Goal: Task Accomplishment & Management: Manage account settings

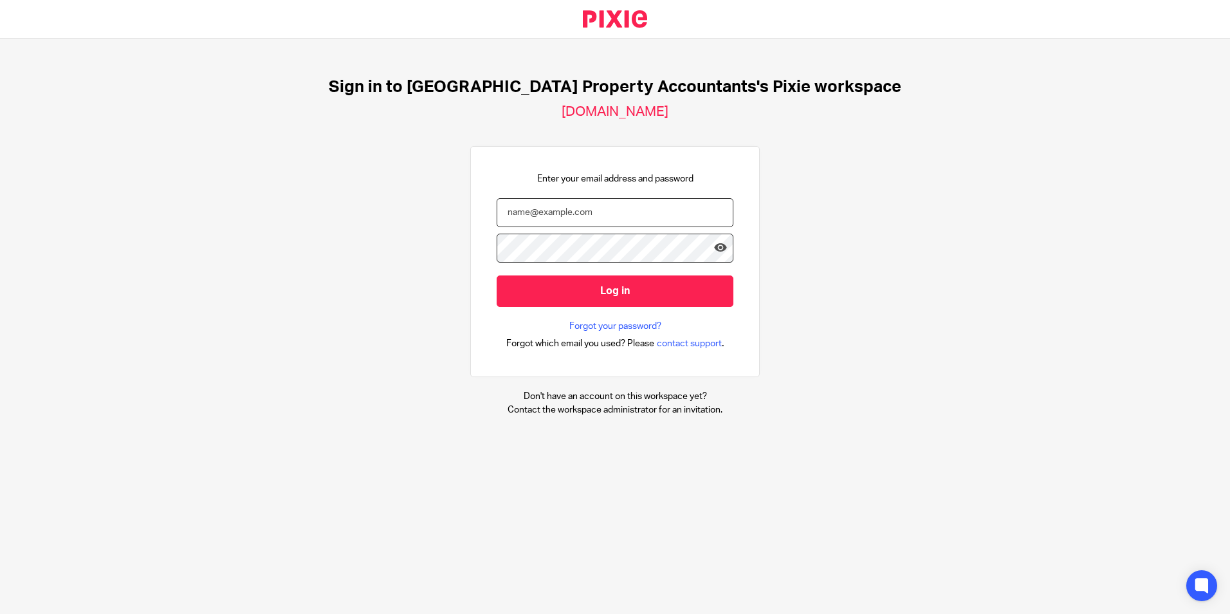
click at [618, 218] on input "email" at bounding box center [615, 212] width 237 height 29
click at [611, 205] on input "email" at bounding box center [615, 212] width 237 height 29
type input "prashant.t@ukpa.co.uk"
click at [497, 275] on input "Log in" at bounding box center [615, 291] width 237 height 32
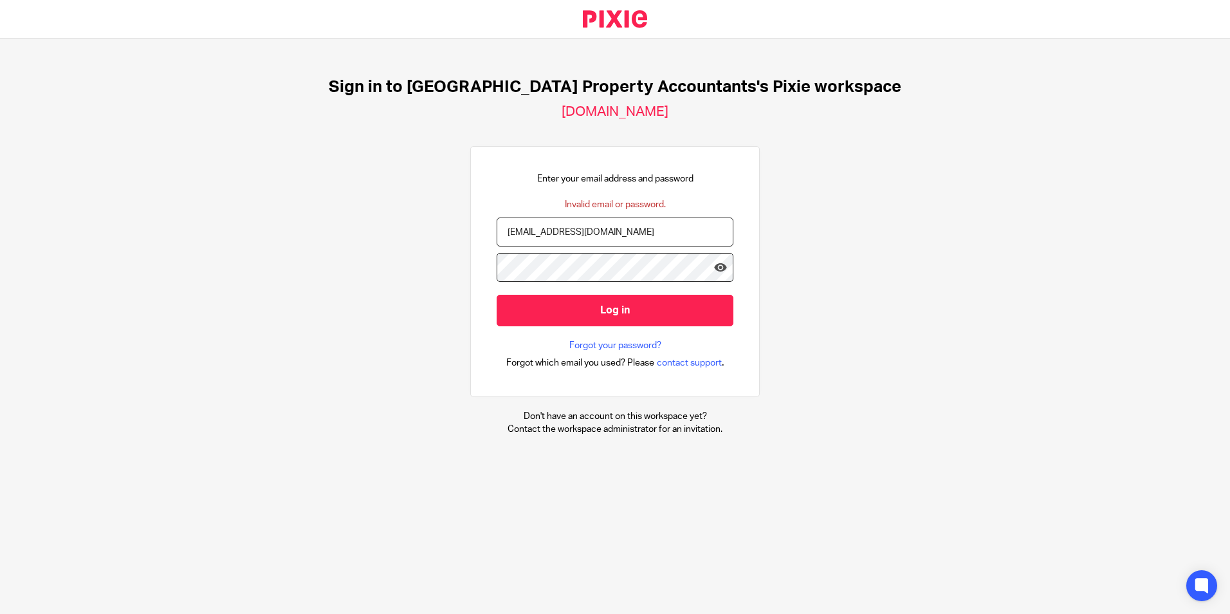
click at [497, 295] on input "Log in" at bounding box center [615, 311] width 237 height 32
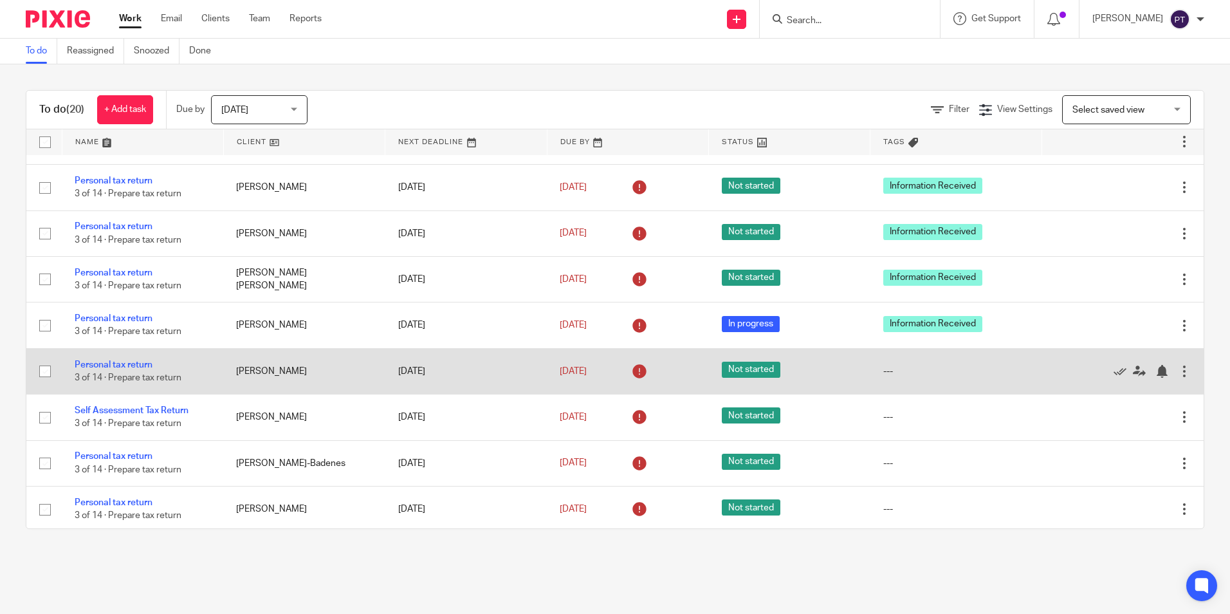
scroll to position [520, 0]
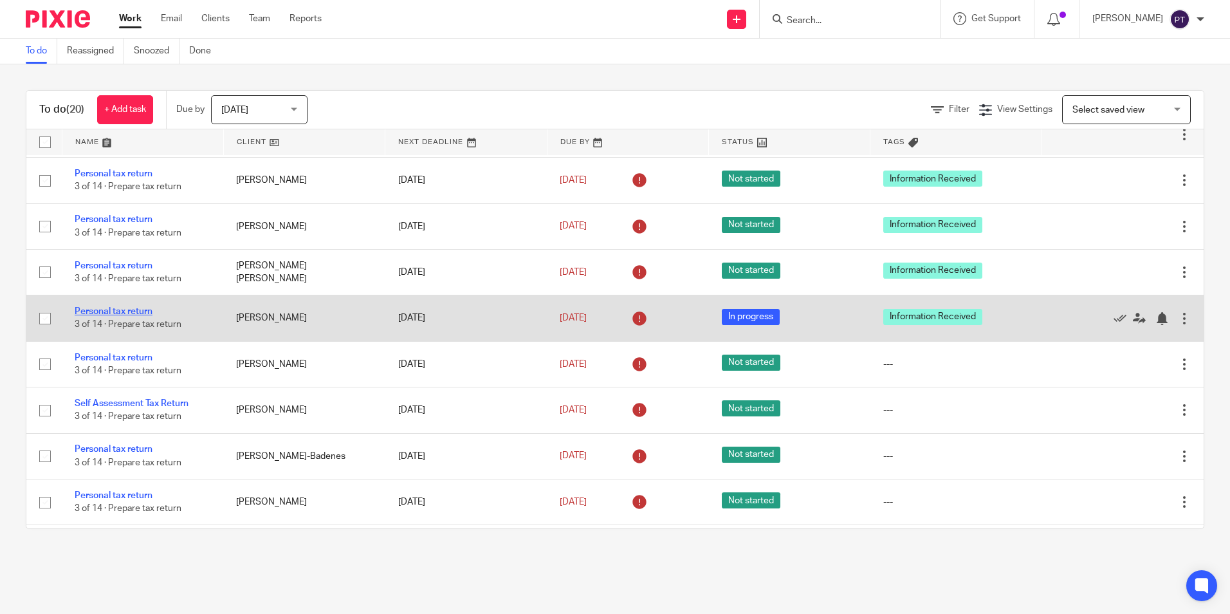
click at [125, 316] on link "Personal tax return" at bounding box center [114, 311] width 78 height 9
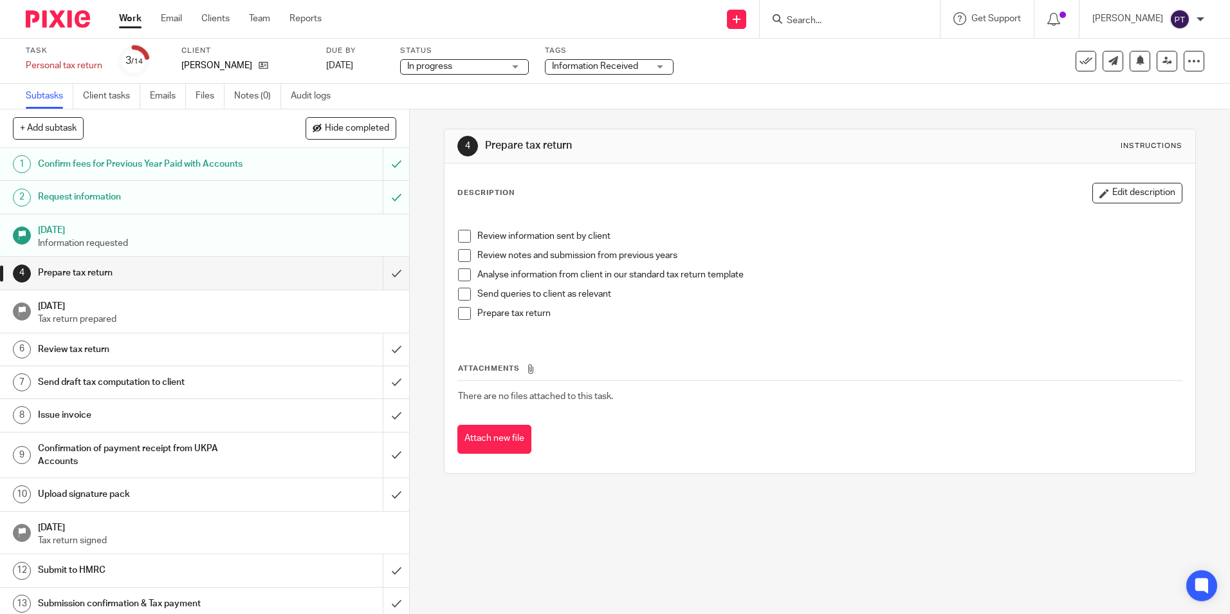
scroll to position [39, 0]
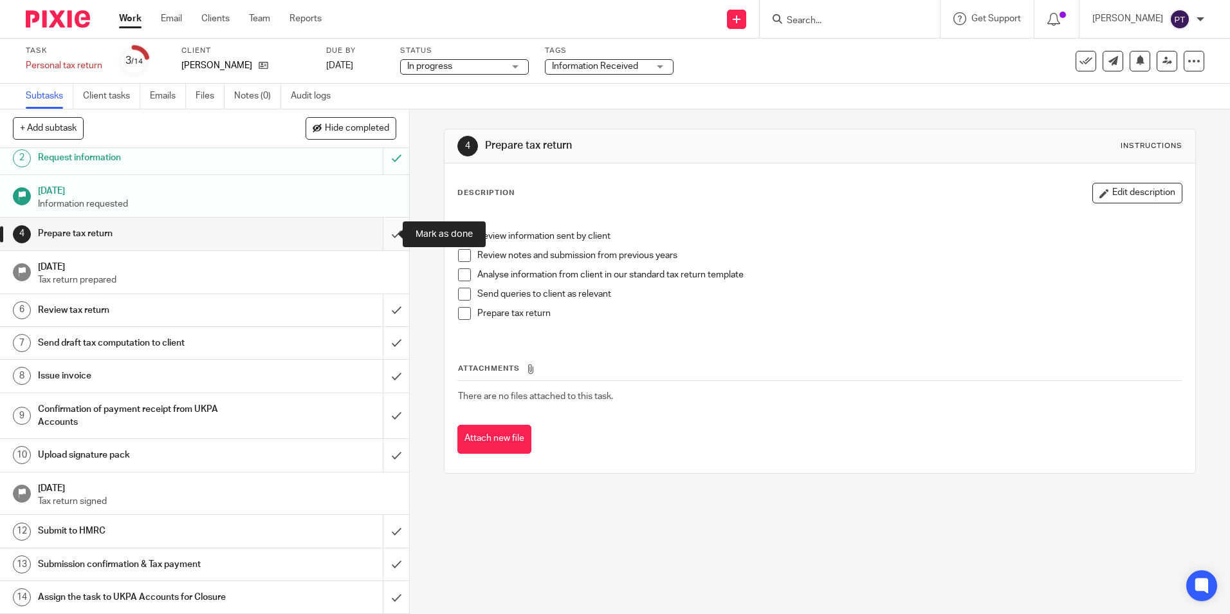
click at [388, 237] on input "submit" at bounding box center [204, 234] width 409 height 32
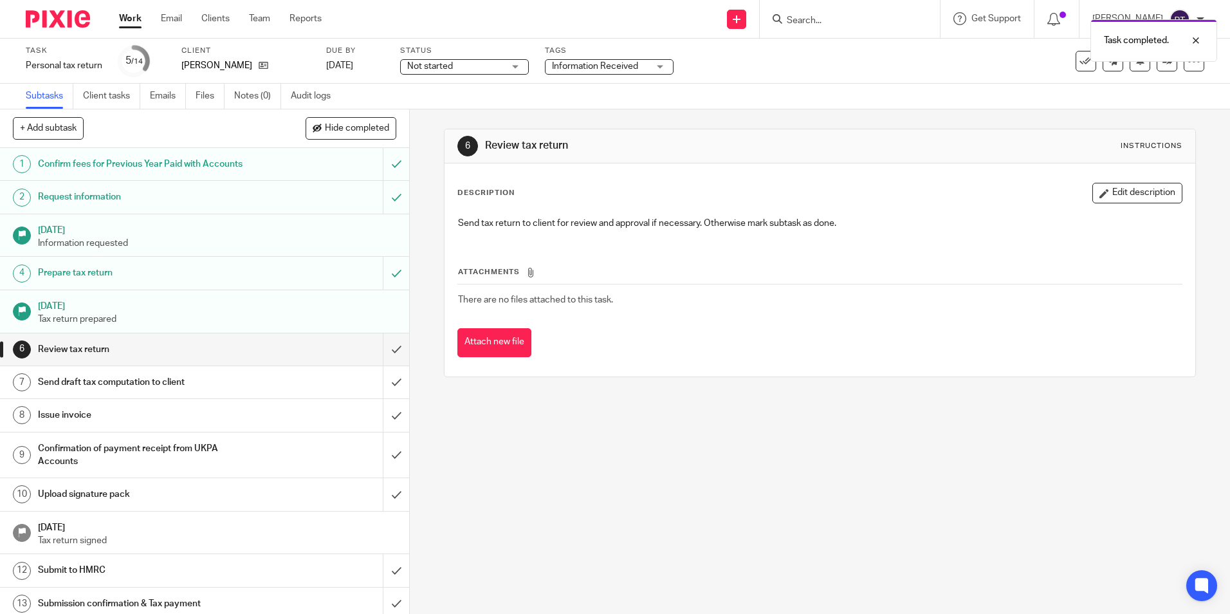
click at [629, 69] on span "Information Received" at bounding box center [595, 66] width 86 height 9
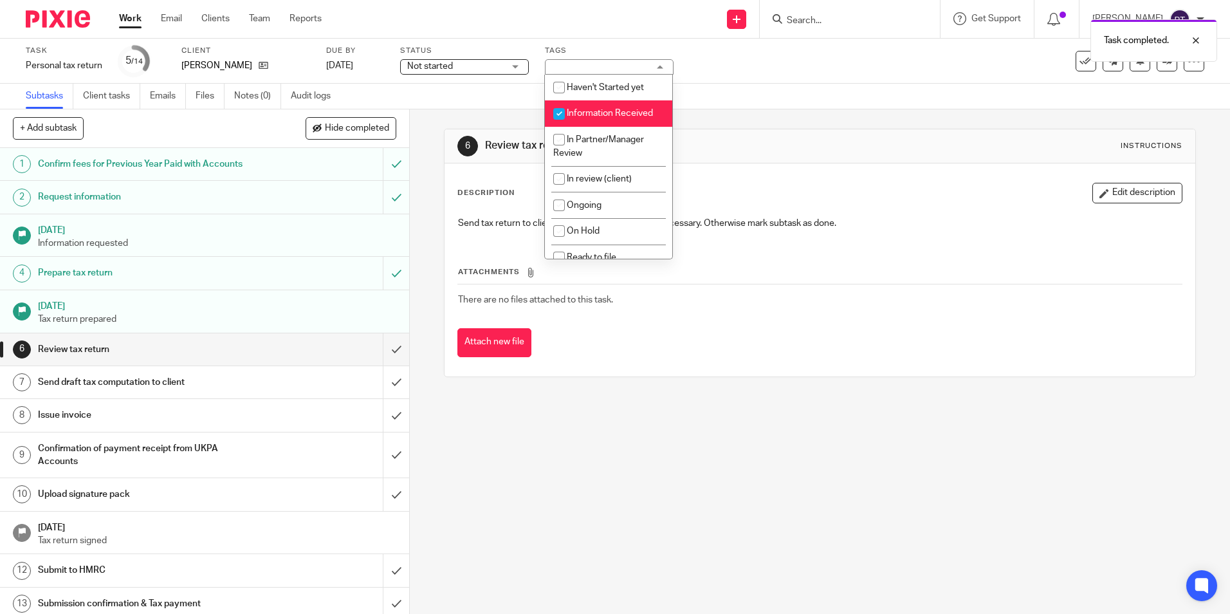
click at [562, 113] on input "checkbox" at bounding box center [559, 114] width 24 height 24
checkbox input "false"
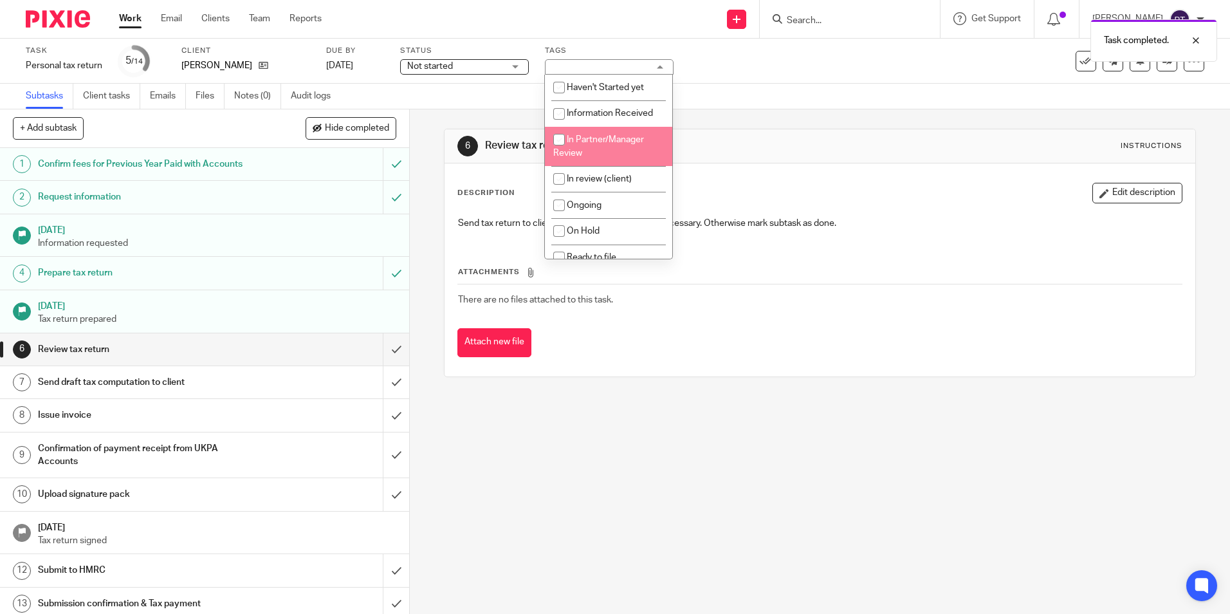
click at [575, 132] on li "In Partner/Manager Review" at bounding box center [608, 146] width 127 height 39
checkbox input "true"
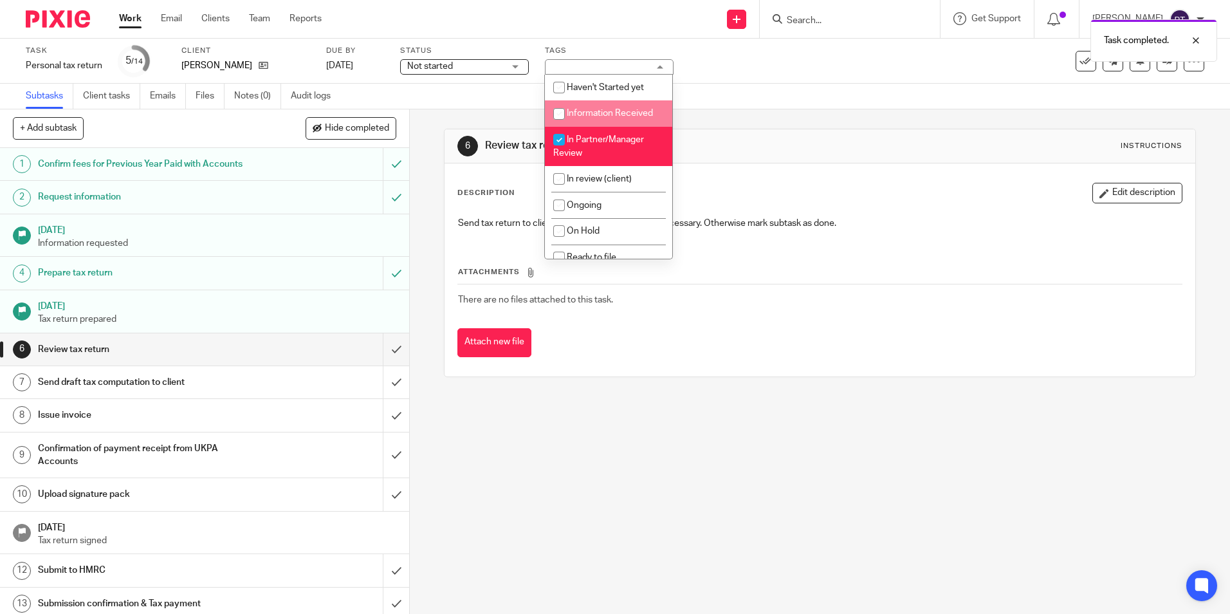
click at [494, 68] on span "Not started" at bounding box center [455, 67] width 97 height 14
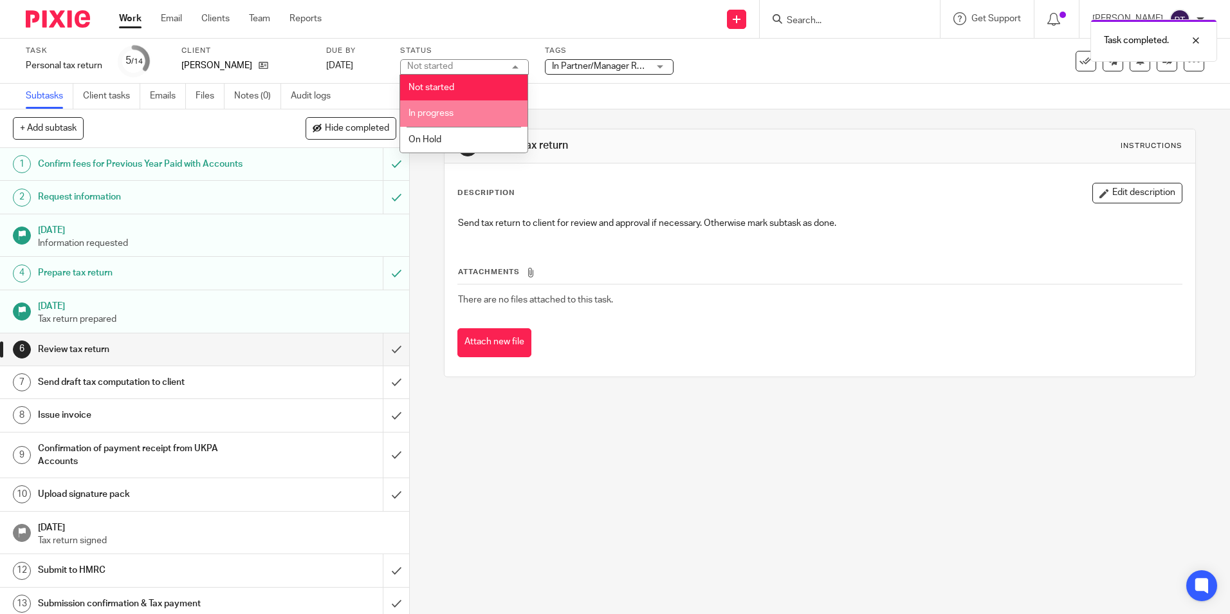
click at [475, 107] on li "In progress" at bounding box center [463, 113] width 127 height 26
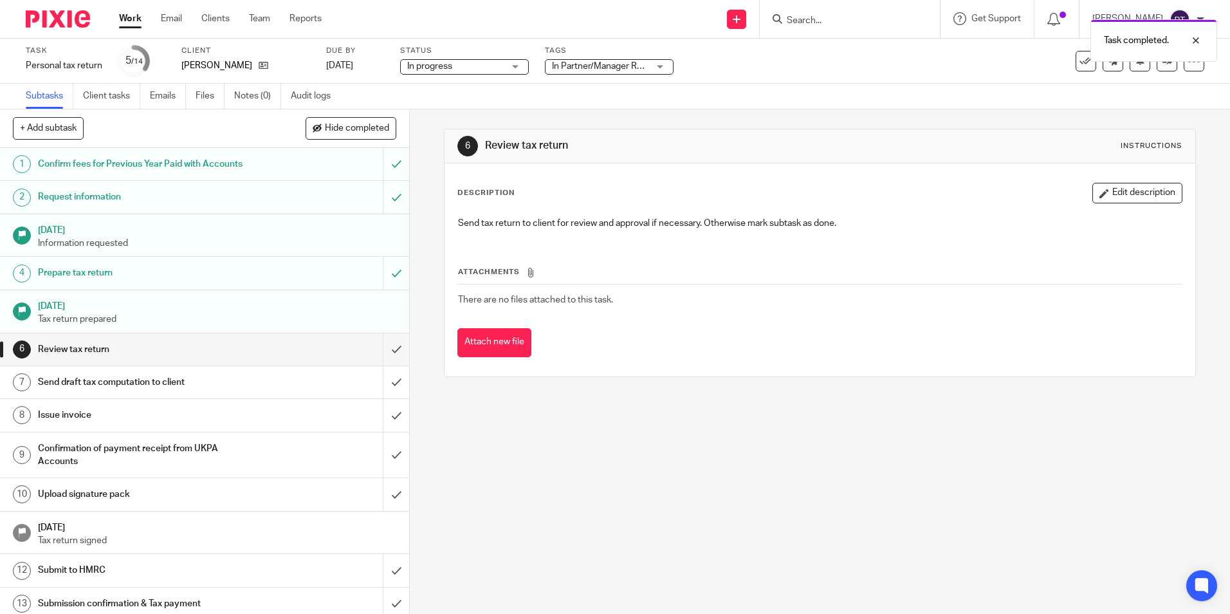
click at [644, 114] on div "6 Review tax return Instructions Description Edit description Send tax return t…" at bounding box center [820, 252] width 752 height 287
click at [1163, 62] on icon at bounding box center [1168, 61] width 10 height 10
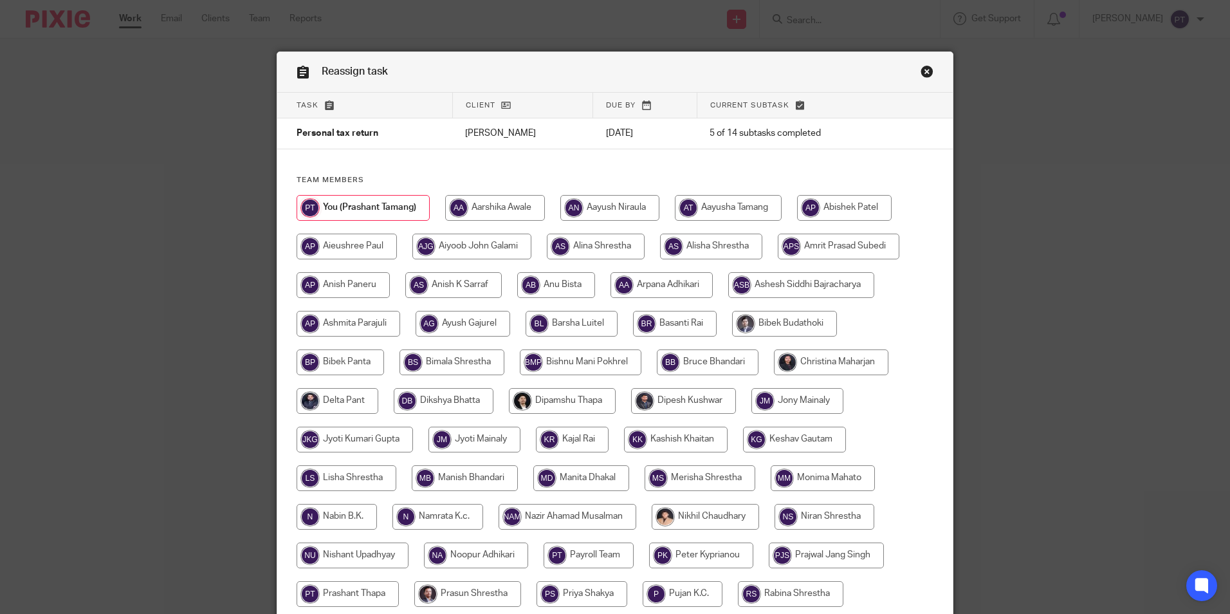
click at [813, 358] on input "radio" at bounding box center [831, 362] width 115 height 26
radio input "true"
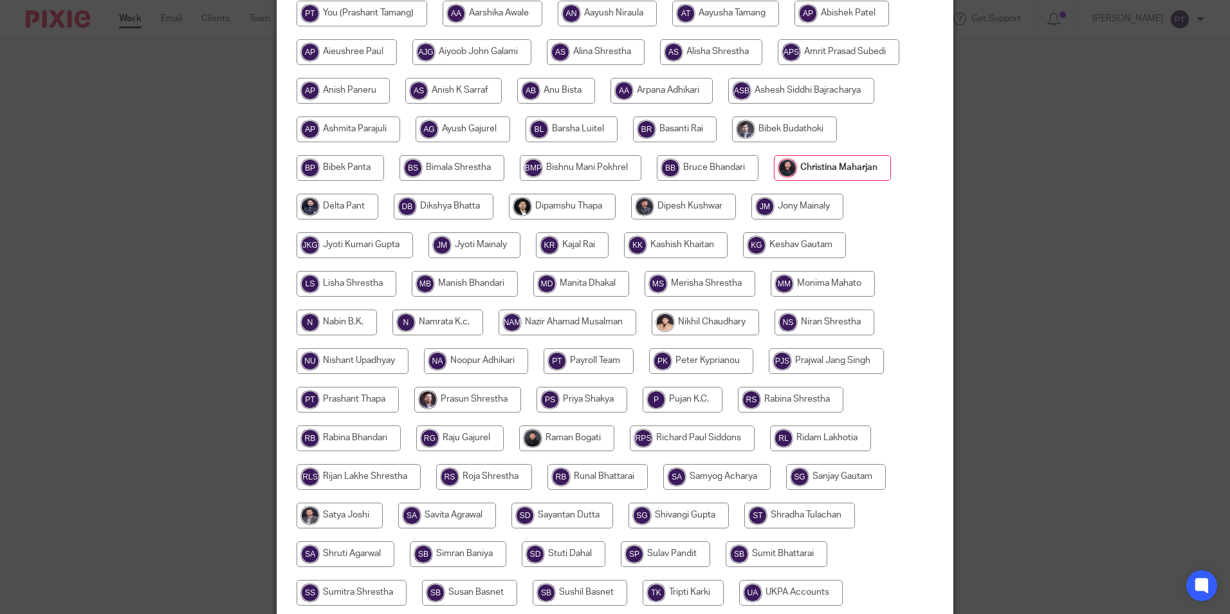
scroll to position [382, 0]
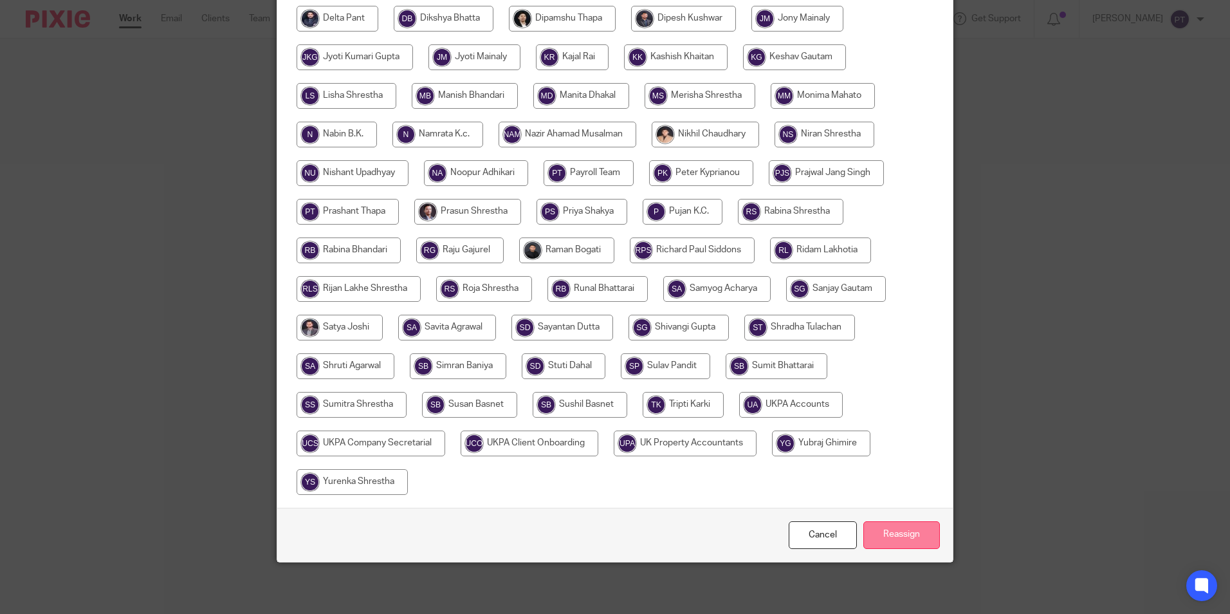
click at [878, 535] on input "Reassign" at bounding box center [902, 535] width 77 height 28
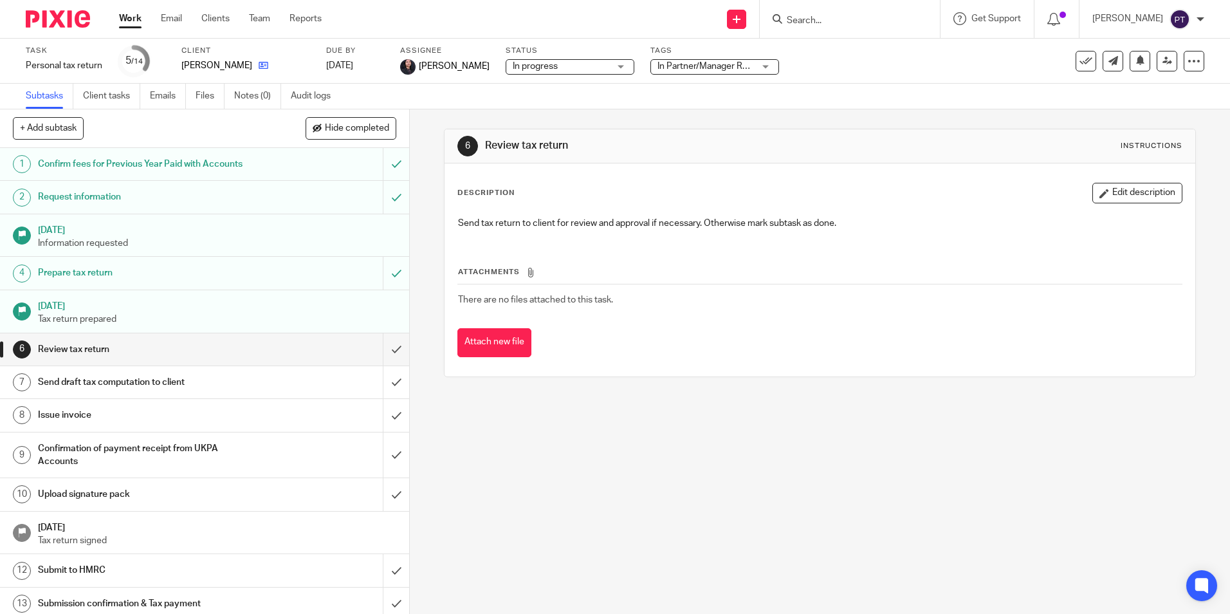
click at [262, 65] on link at bounding box center [260, 65] width 16 height 13
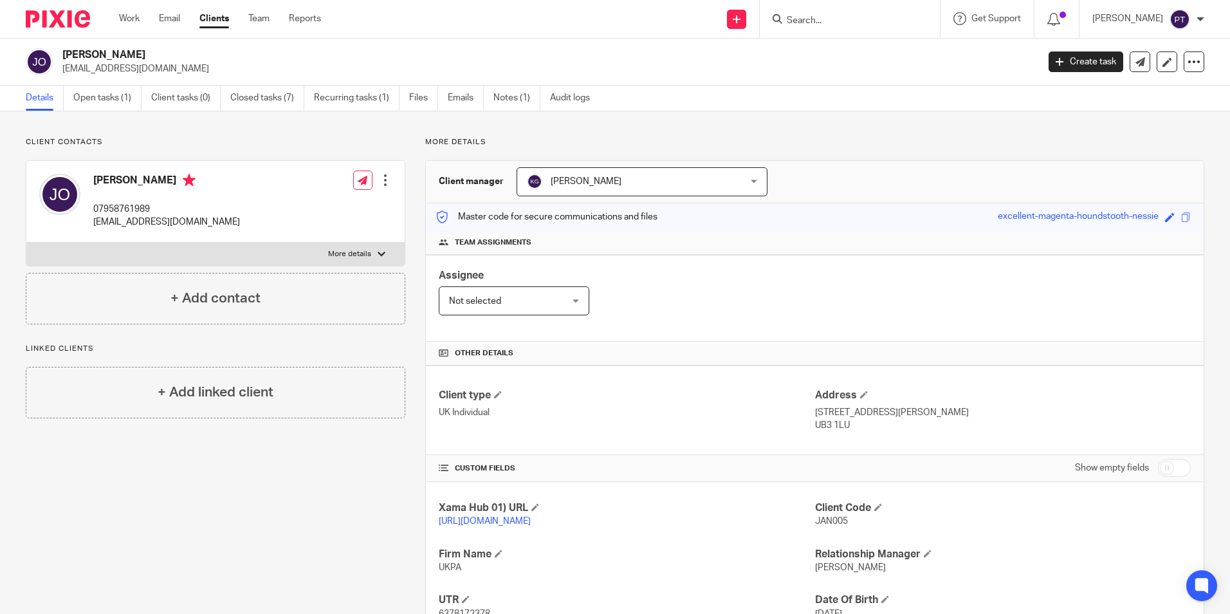
click at [839, 23] on input "Search" at bounding box center [844, 21] width 116 height 12
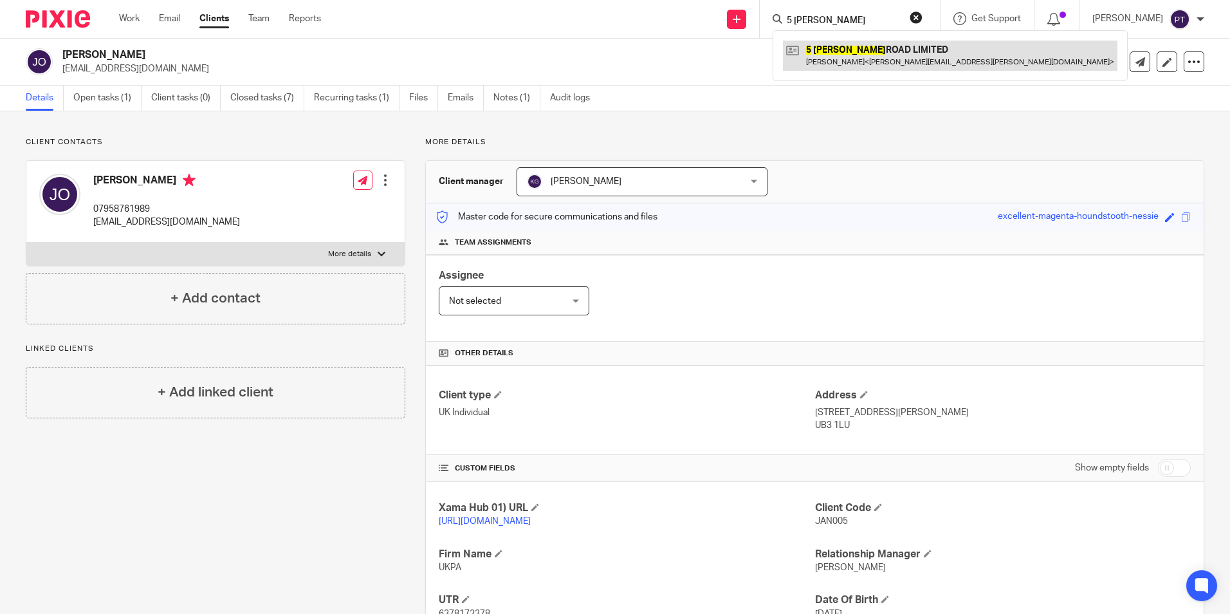
type input "5 Gresham"
click at [873, 62] on link at bounding box center [950, 56] width 335 height 30
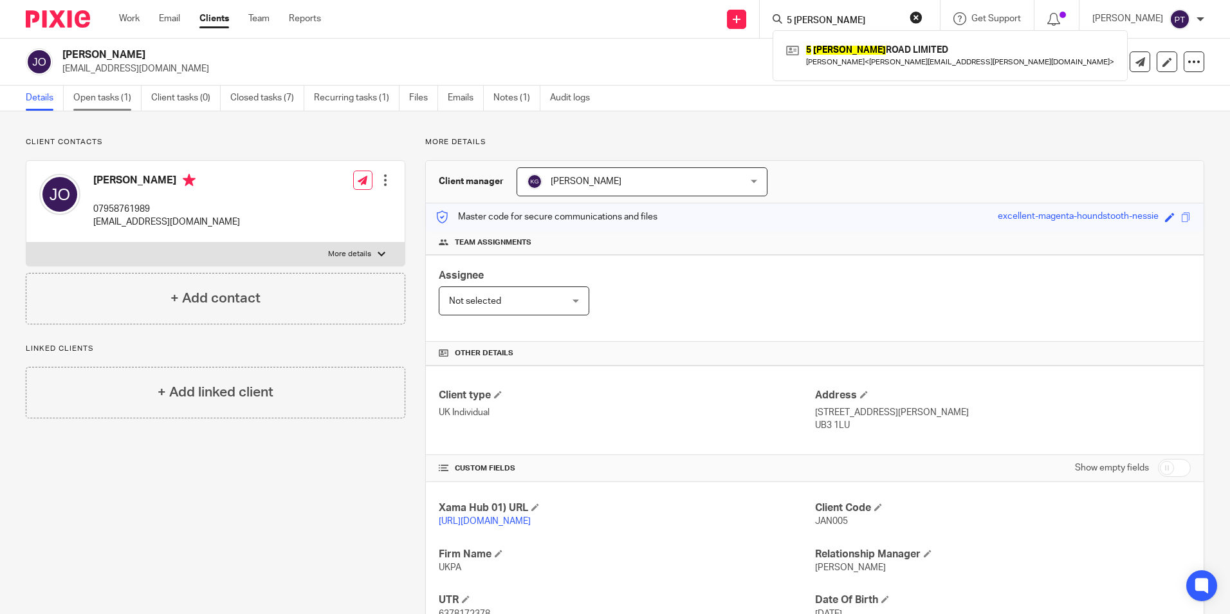
click at [101, 92] on link "Open tasks (1)" at bounding box center [107, 98] width 68 height 25
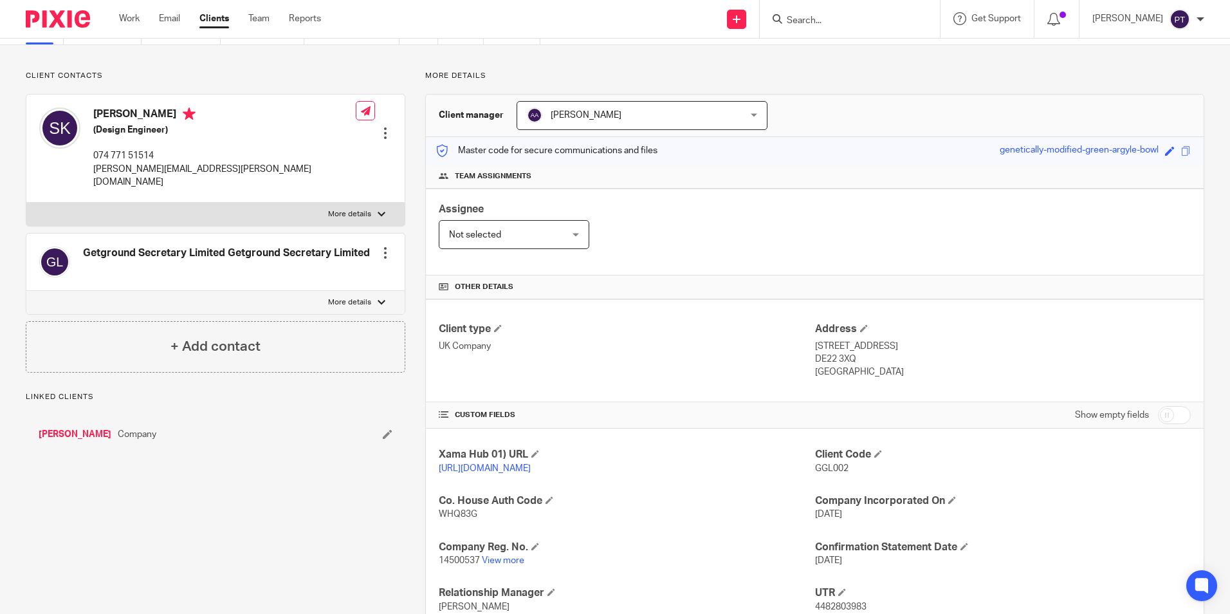
scroll to position [153, 0]
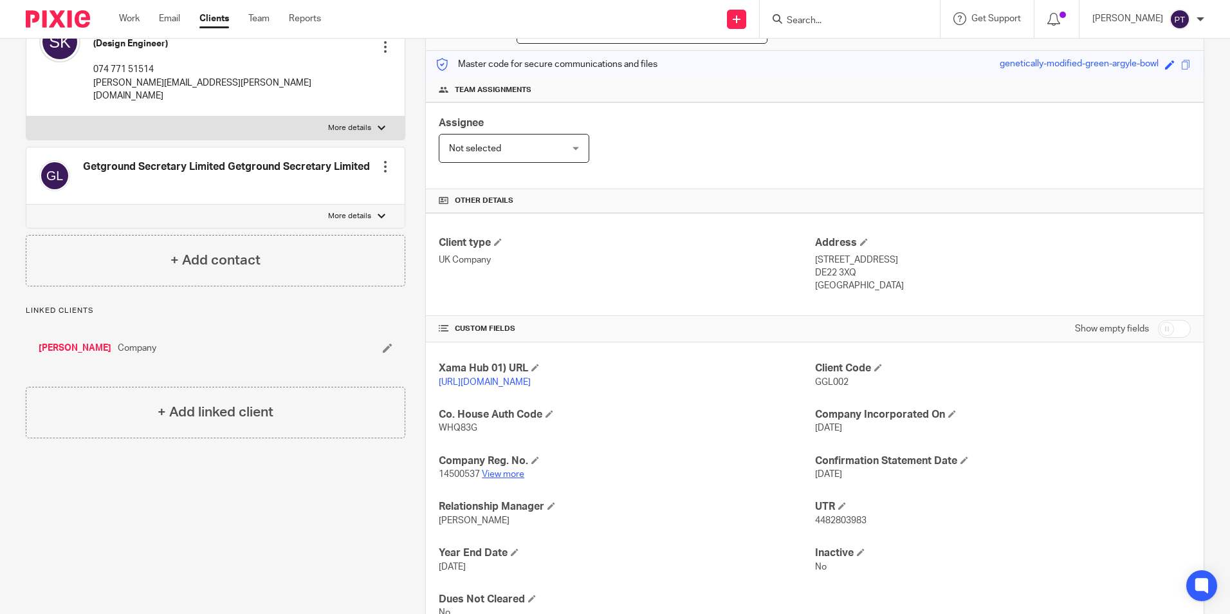
click at [496, 479] on link "View more" at bounding box center [503, 474] width 42 height 9
